Goal: Information Seeking & Learning: Learn about a topic

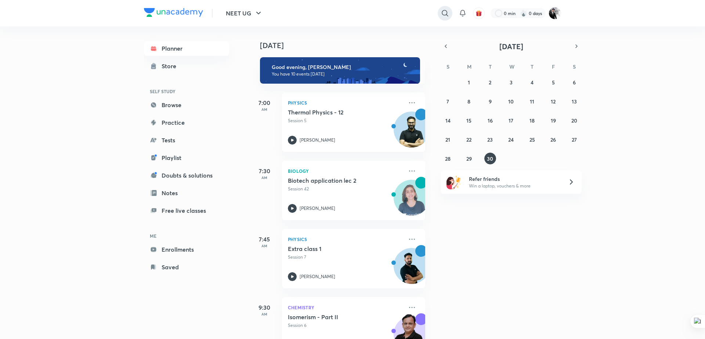
click at [445, 11] on icon at bounding box center [445, 13] width 9 height 9
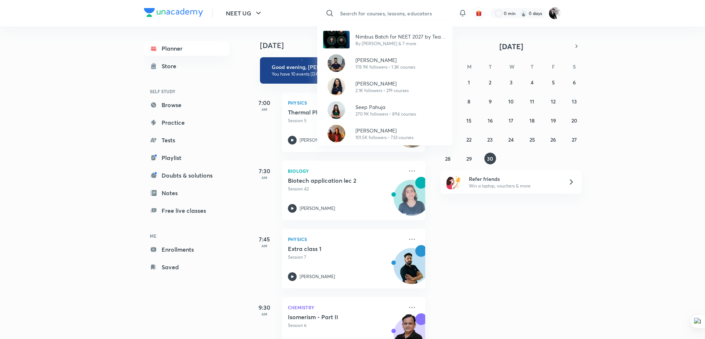
paste input "Fast [MEDICAL_DATA] Course Batch for NEET UG 2024"
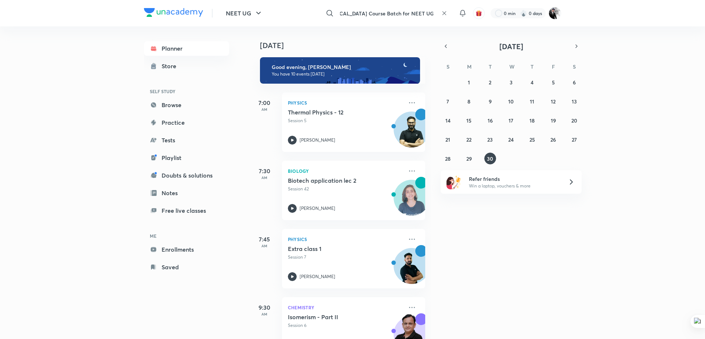
type input "Fast [MEDICAL_DATA] Course Batch for NEET UG 2024"
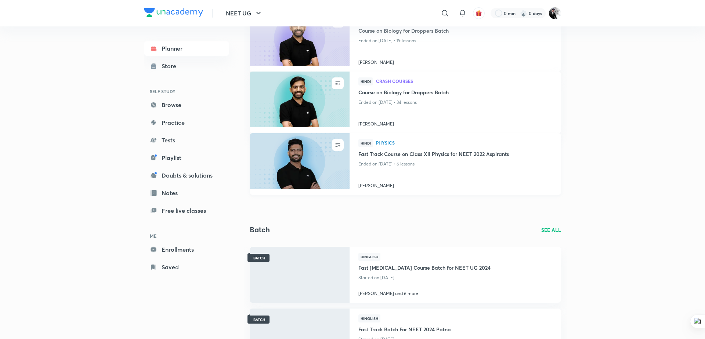
scroll to position [194, 0]
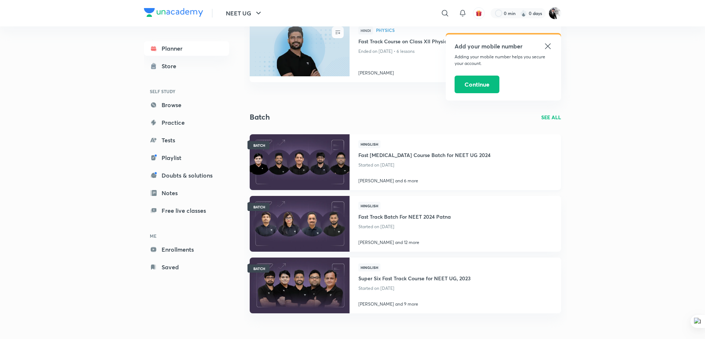
click at [446, 155] on h4 "Fast [MEDICAL_DATA] Course Batch for NEET UG 2024" at bounding box center [424, 154] width 132 height 12
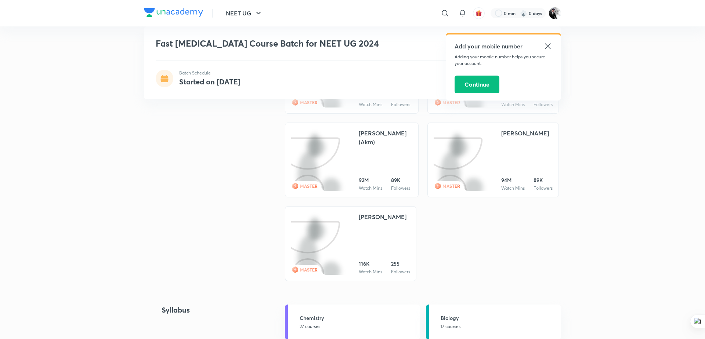
scroll to position [147, 0]
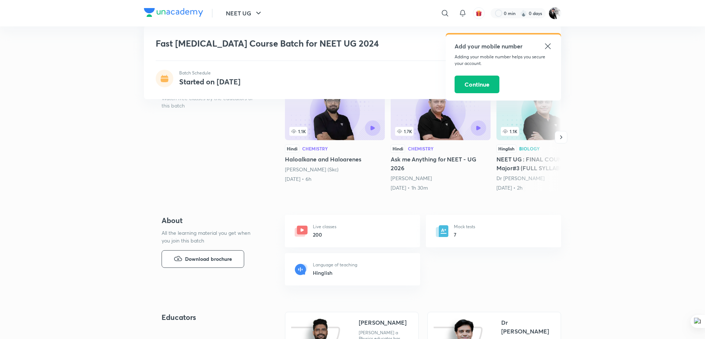
click at [549, 44] on icon at bounding box center [548, 46] width 6 height 6
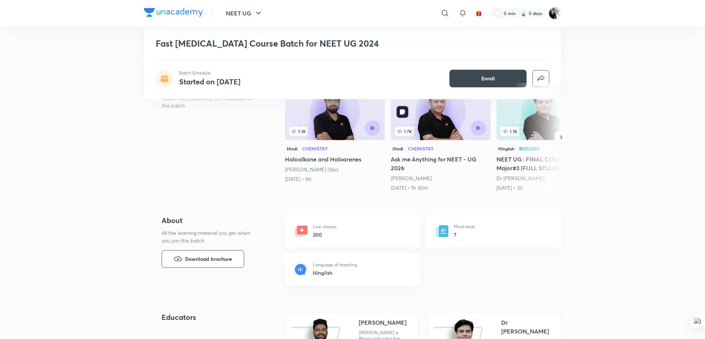
scroll to position [0, 0]
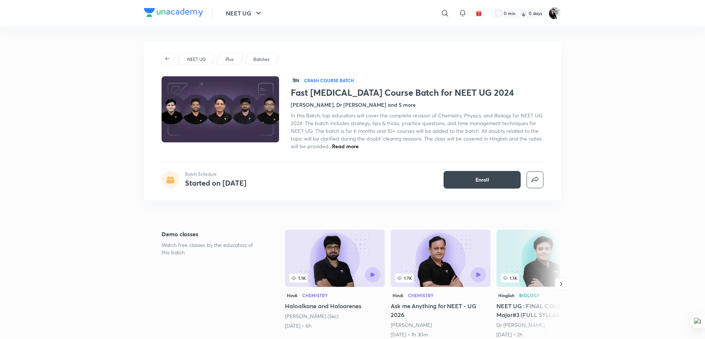
click at [350, 144] on span "Read more" at bounding box center [345, 146] width 27 height 7
